Goal: Check status: Check status

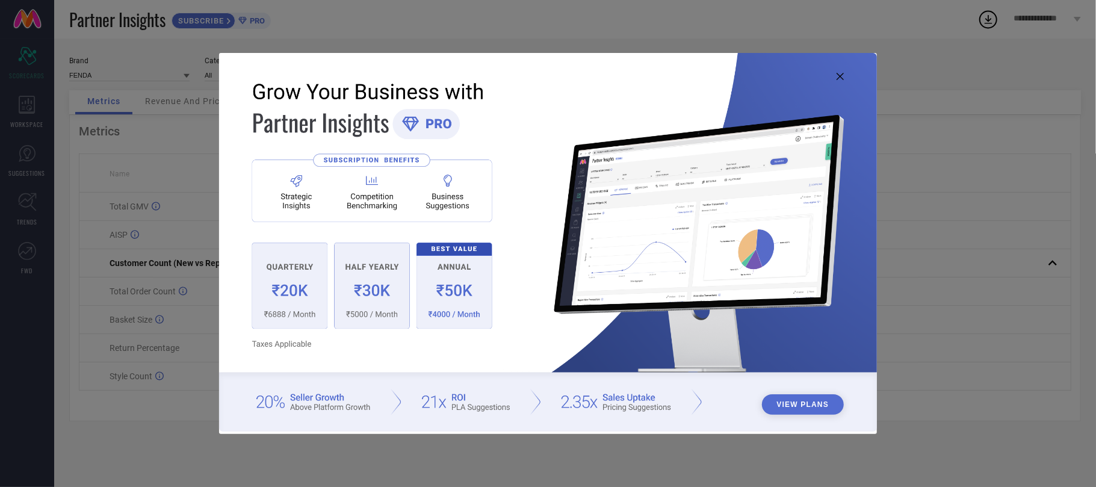
click at [843, 73] on icon at bounding box center [840, 76] width 7 height 7
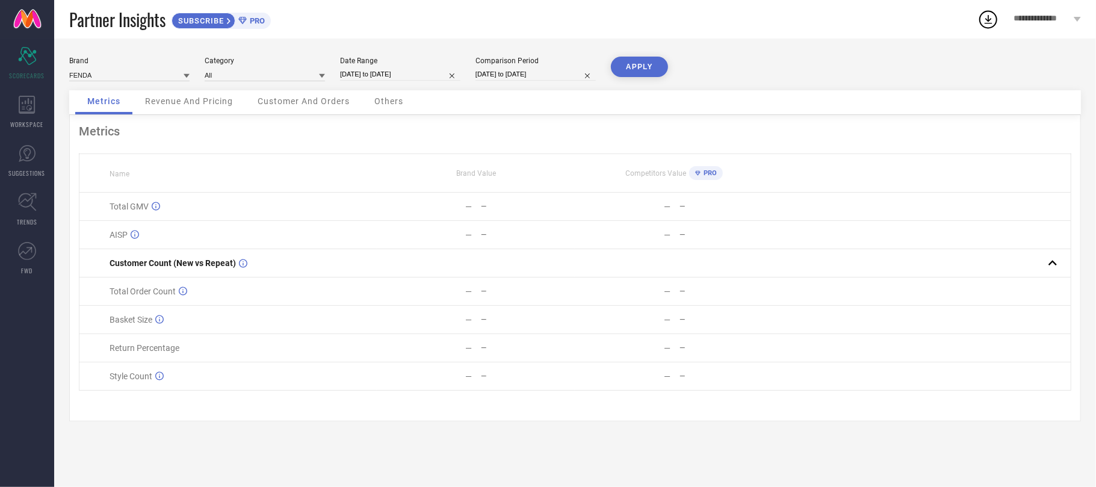
click at [200, 94] on div "Revenue And Pricing" at bounding box center [189, 102] width 112 height 24
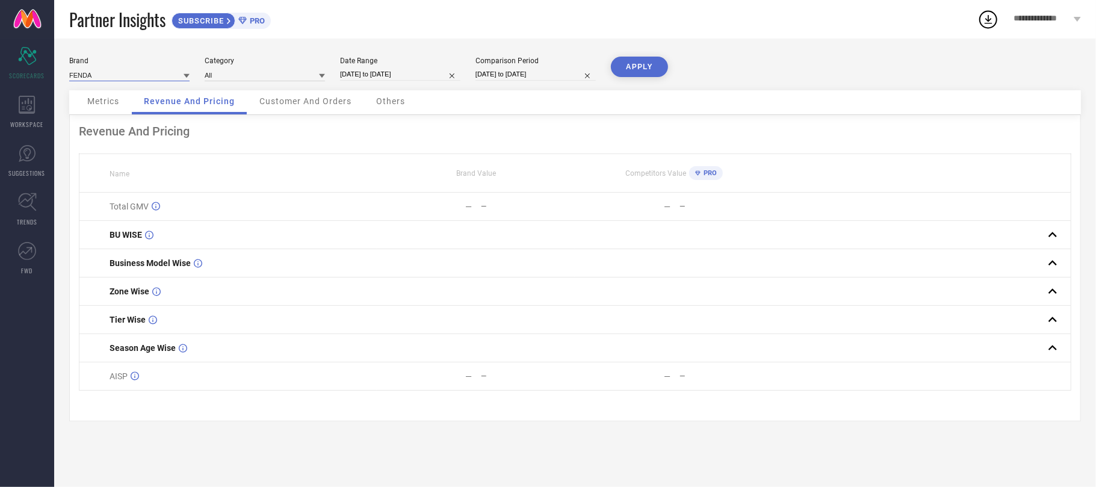
click at [113, 78] on input at bounding box center [129, 75] width 120 height 13
click at [105, 132] on span "PICKTOES" at bounding box center [92, 133] width 34 height 8
type input "All"
click at [231, 73] on input at bounding box center [265, 75] width 120 height 13
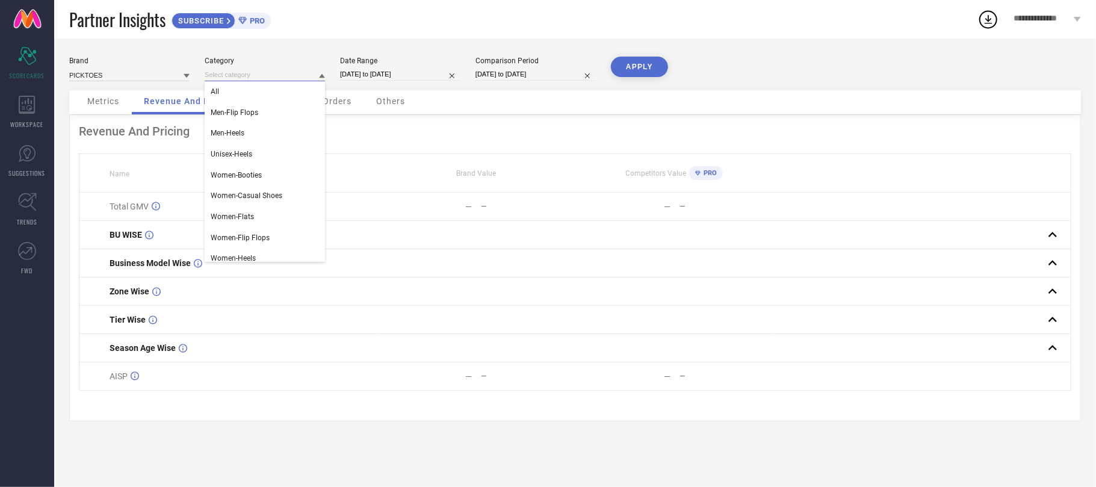
click at [398, 75] on input "[DATE] to [DATE]" at bounding box center [400, 74] width 120 height 13
select select "6"
select select "2025"
select select "7"
select select "2025"
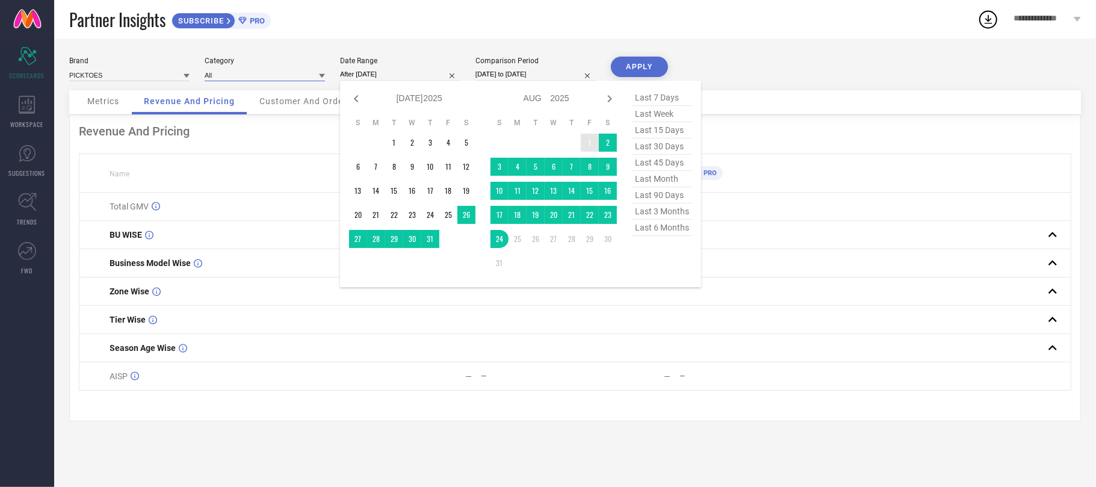
click at [586, 143] on td "1" at bounding box center [590, 143] width 18 height 18
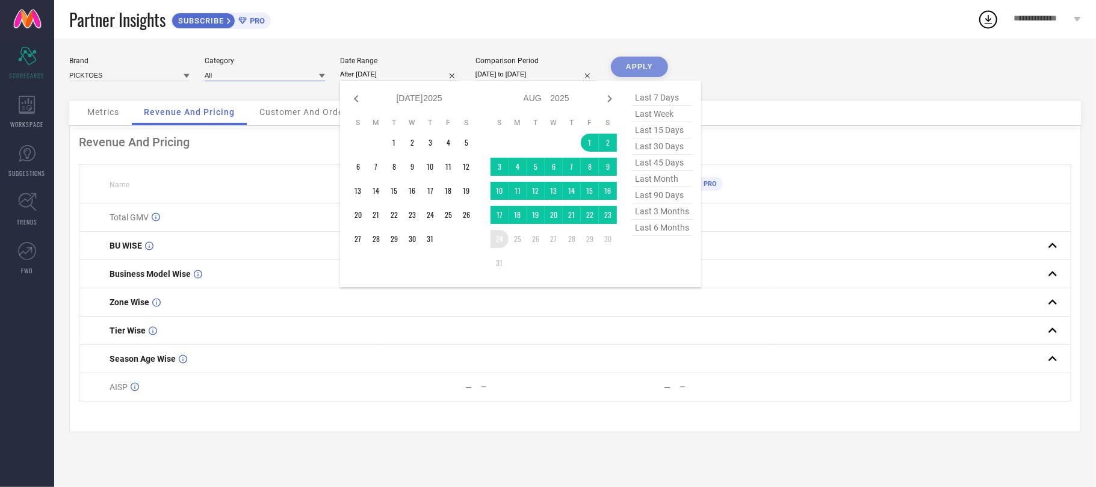
type input "[DATE] to [DATE]"
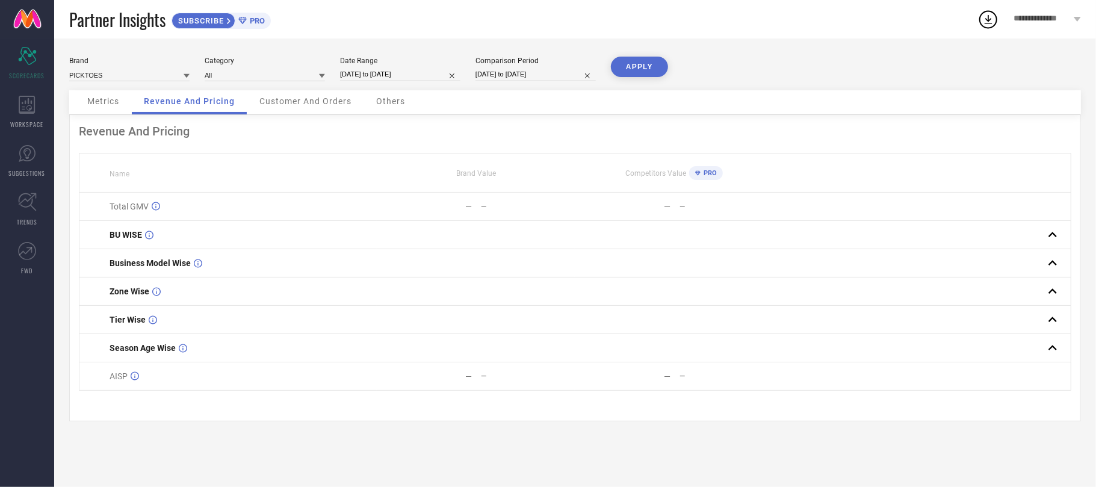
click at [637, 71] on button "APPLY" at bounding box center [639, 67] width 57 height 20
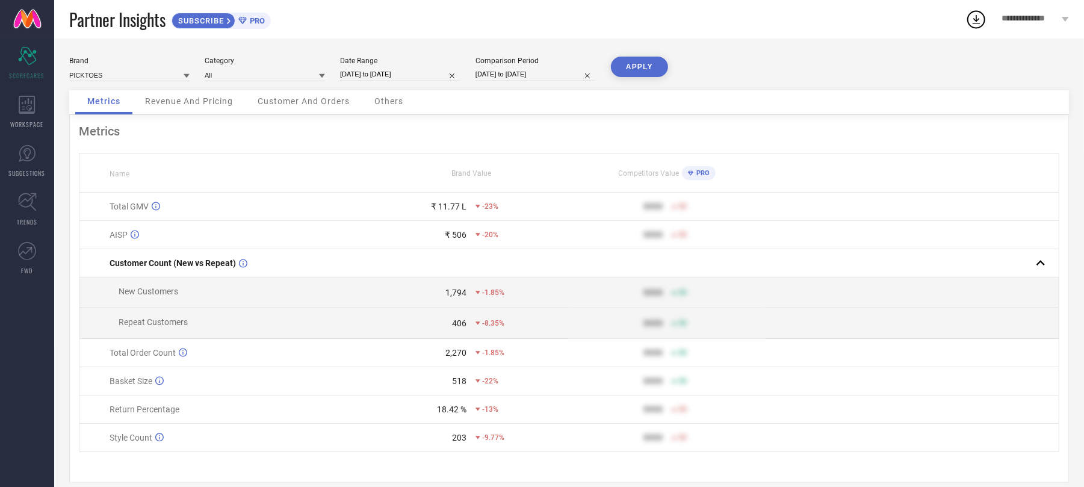
select select "6"
select select "2024"
select select "7"
select select "2024"
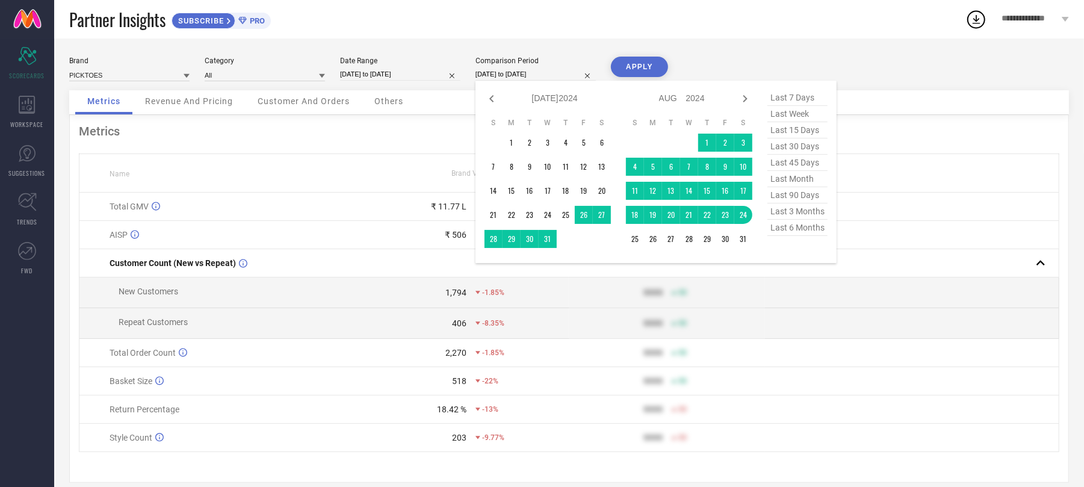
click at [477, 75] on input "[DATE] to [DATE]" at bounding box center [535, 74] width 120 height 13
click at [701, 144] on td "1" at bounding box center [707, 143] width 18 height 18
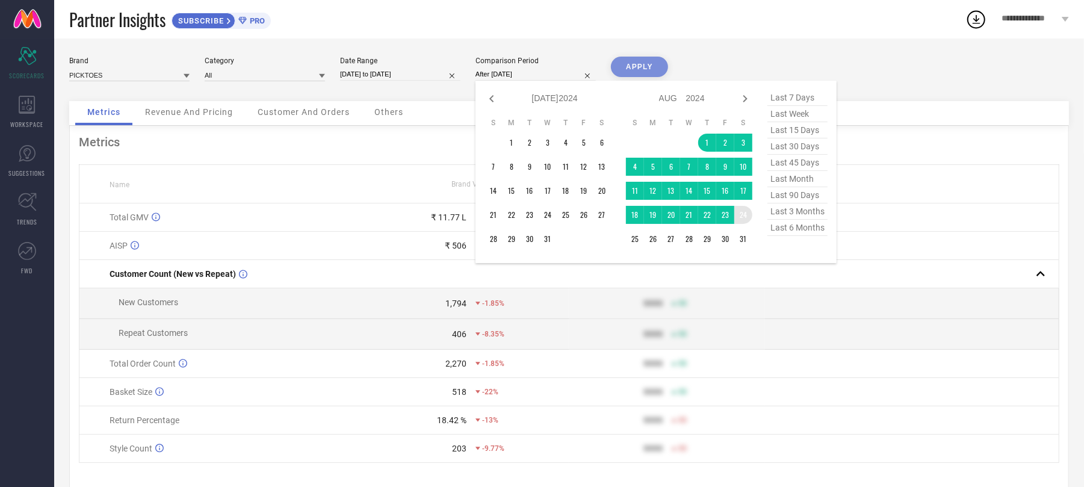
type input "[DATE] to [DATE]"
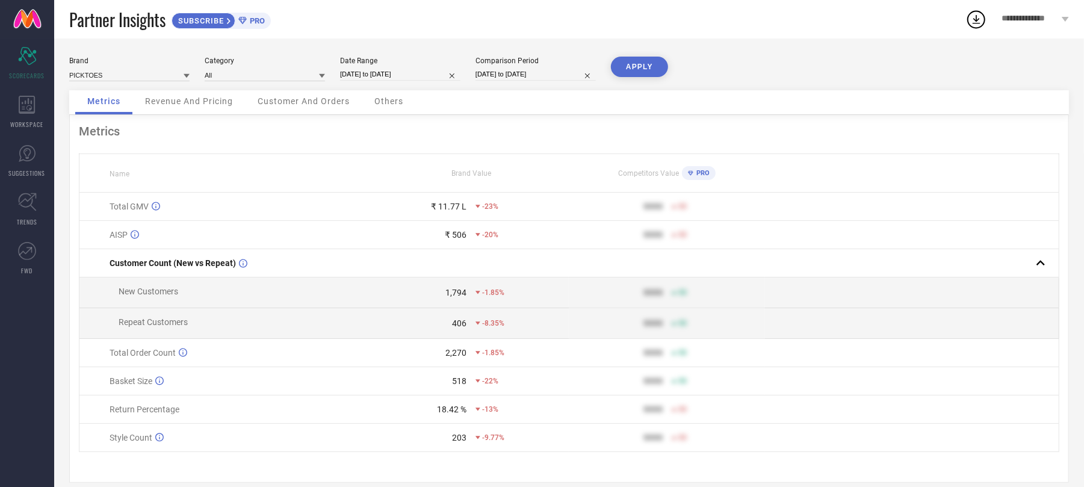
click at [631, 73] on button "APPLY" at bounding box center [639, 67] width 57 height 20
click at [190, 104] on span "Revenue And Pricing" at bounding box center [189, 101] width 88 height 10
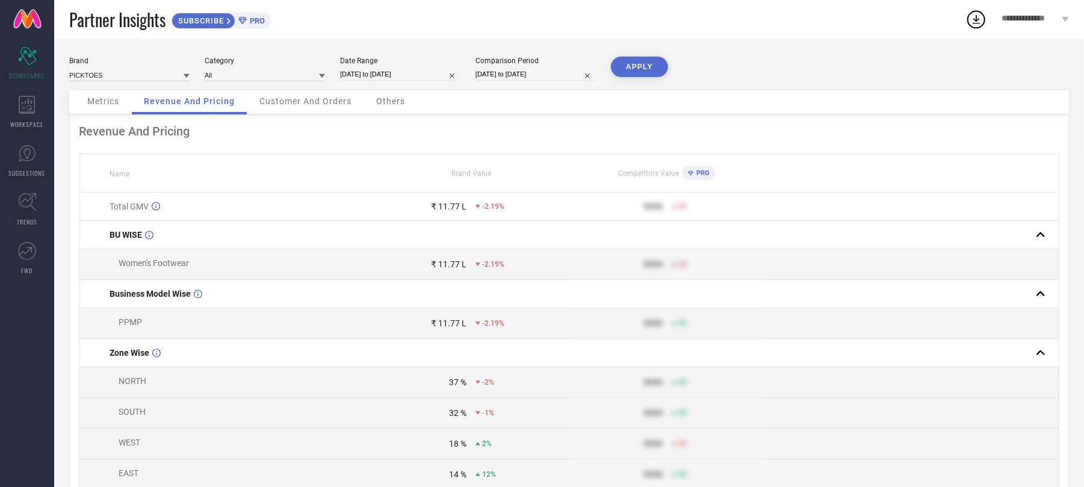
click at [283, 104] on span "Customer And Orders" at bounding box center [305, 101] width 92 height 10
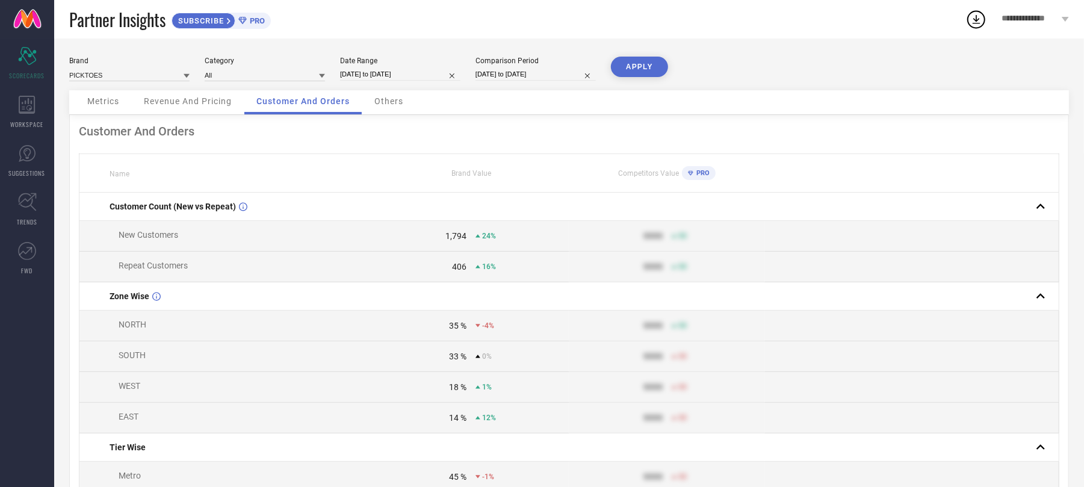
click at [372, 97] on div "Others" at bounding box center [388, 102] width 53 height 24
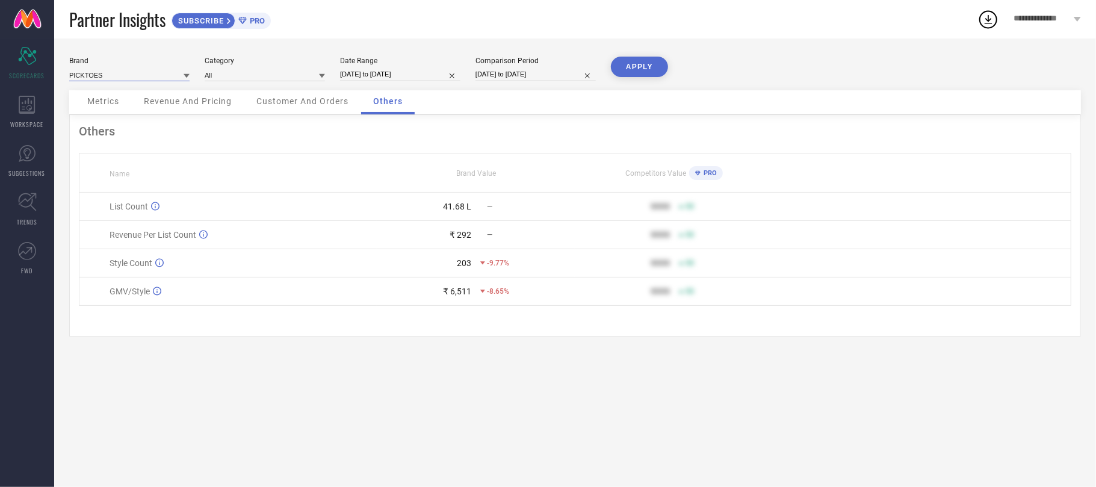
click at [159, 80] on input at bounding box center [129, 75] width 120 height 13
click at [125, 113] on div "FENDA" at bounding box center [129, 112] width 120 height 20
type input "All"
click at [657, 61] on button "APPLY" at bounding box center [639, 67] width 57 height 20
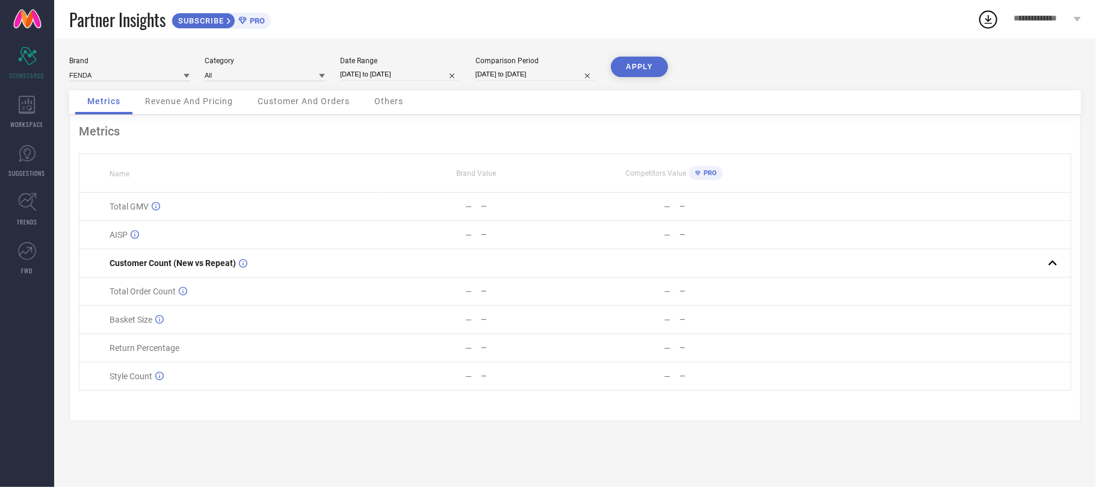
click at [158, 96] on div "Revenue And Pricing" at bounding box center [189, 102] width 112 height 24
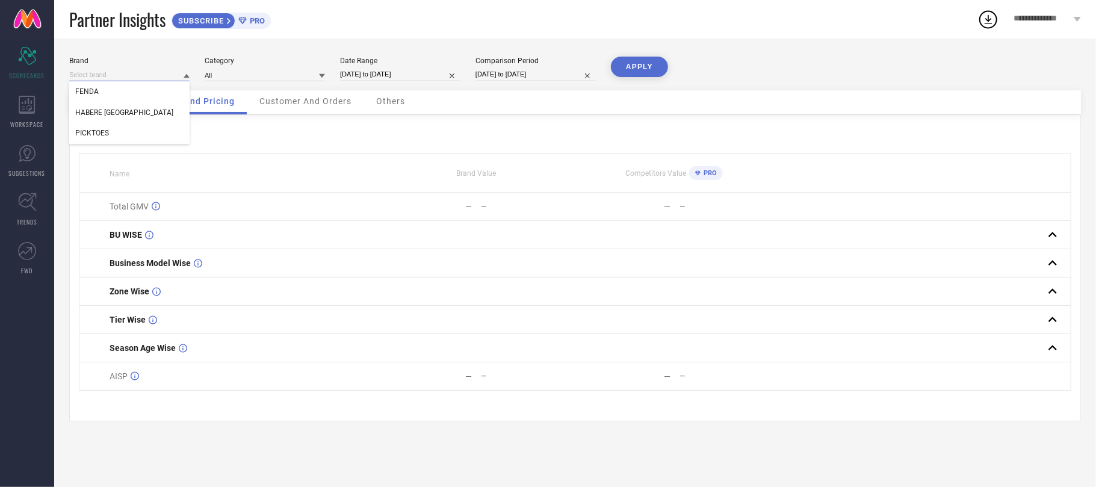
click at [116, 75] on input at bounding box center [129, 75] width 120 height 13
click at [107, 138] on div "PICKTOES" at bounding box center [129, 133] width 120 height 20
type input "All"
click at [119, 73] on input at bounding box center [129, 75] width 120 height 13
click at [111, 130] on span "HABERE [GEOGRAPHIC_DATA]" at bounding box center [124, 133] width 98 height 8
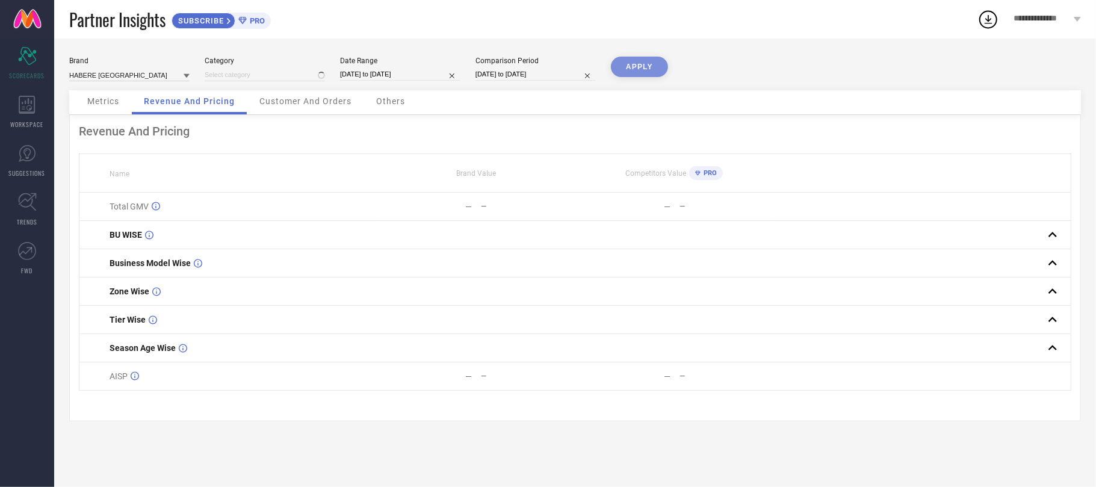
type input "All"
click at [122, 109] on div "Metrics" at bounding box center [103, 102] width 56 height 24
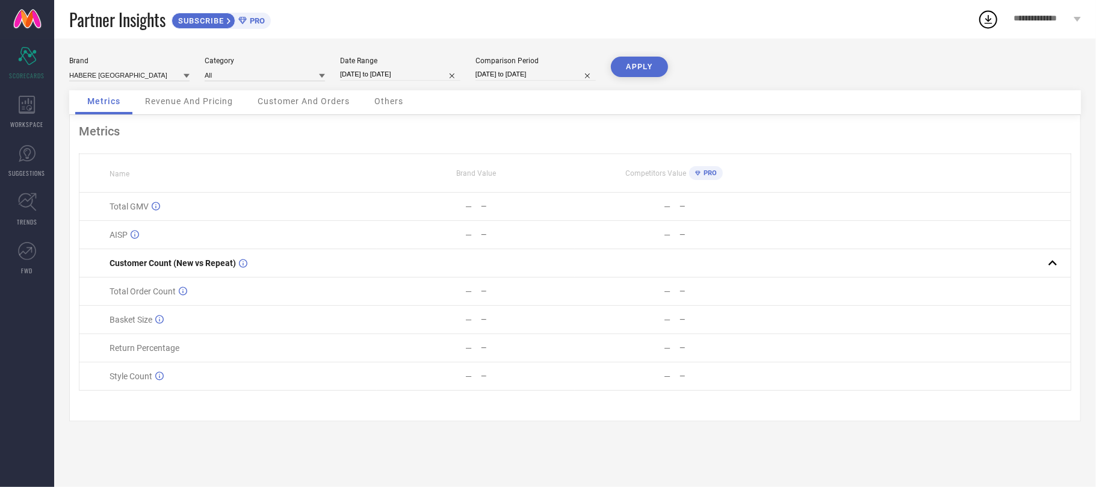
click at [632, 66] on button "APPLY" at bounding box center [639, 67] width 57 height 20
